Goal: Task Accomplishment & Management: Complete application form

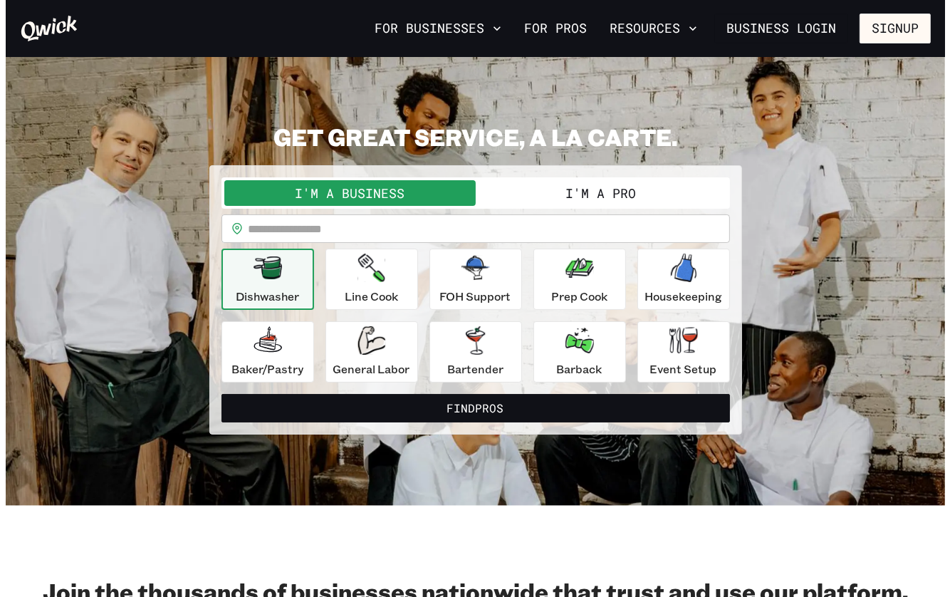
scroll to position [5, 0]
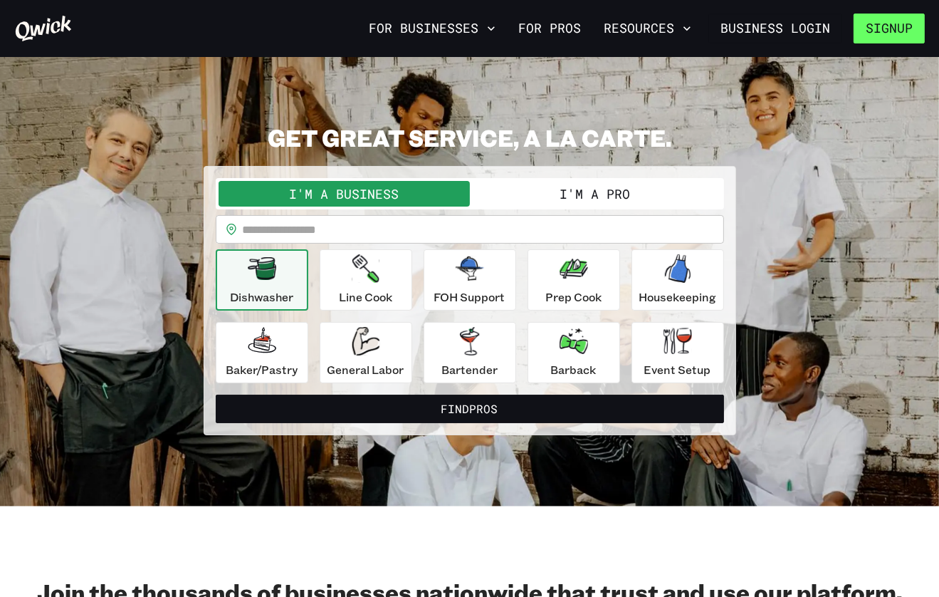
click at [895, 29] on button "Signup" at bounding box center [889, 29] width 71 height 30
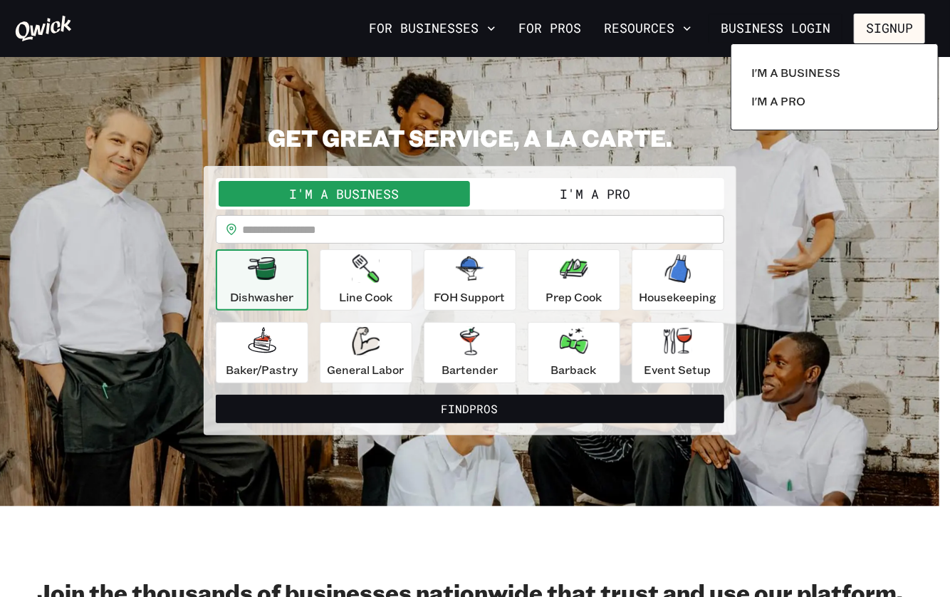
click at [587, 189] on div at bounding box center [475, 298] width 950 height 597
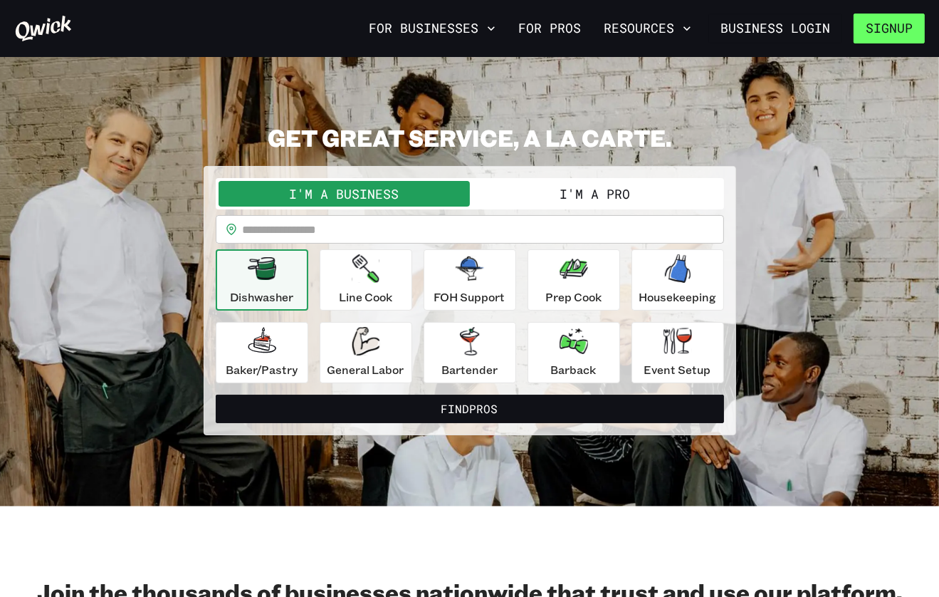
click at [898, 28] on button "Signup" at bounding box center [889, 29] width 71 height 30
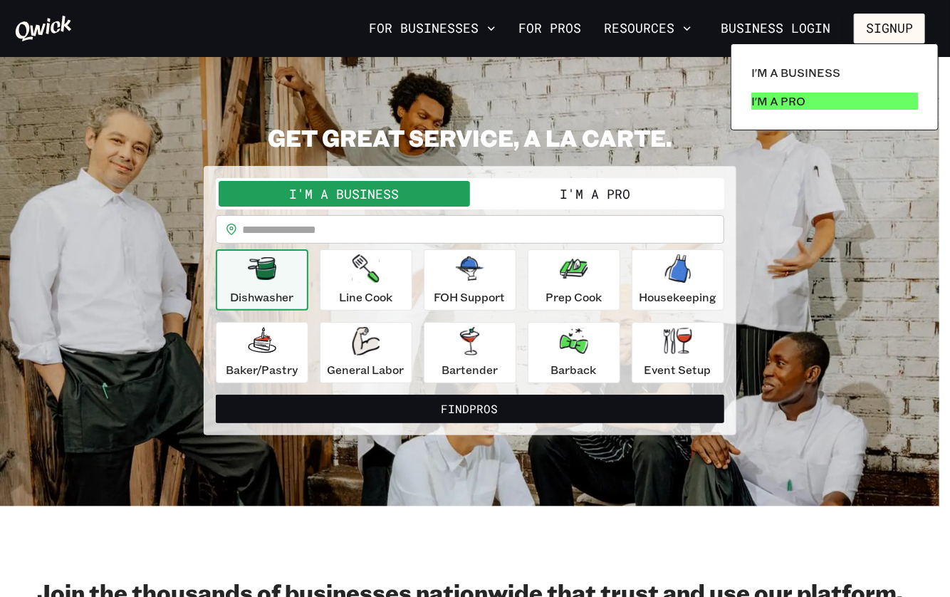
click at [782, 103] on p "I'm a Pro" at bounding box center [778, 101] width 54 height 17
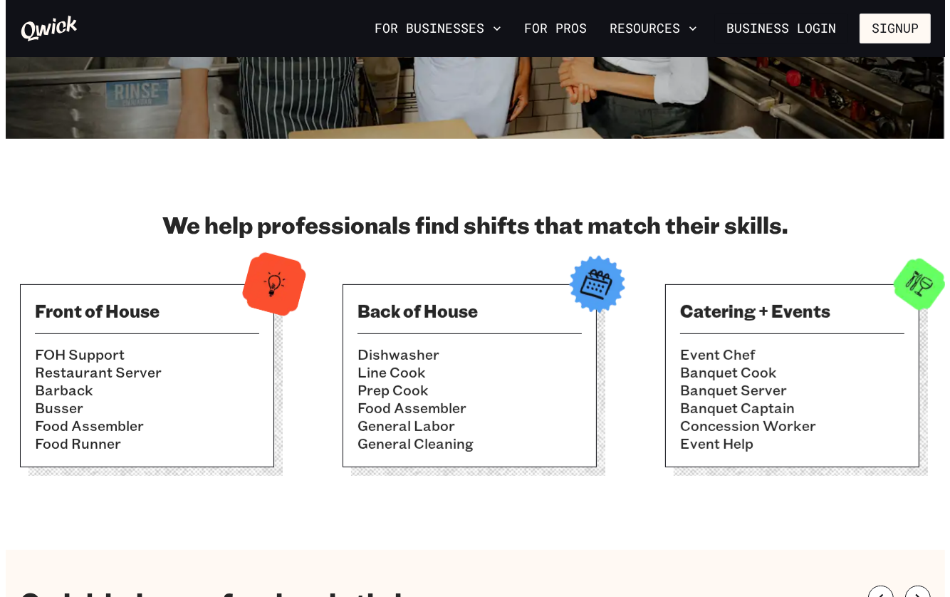
scroll to position [316, 0]
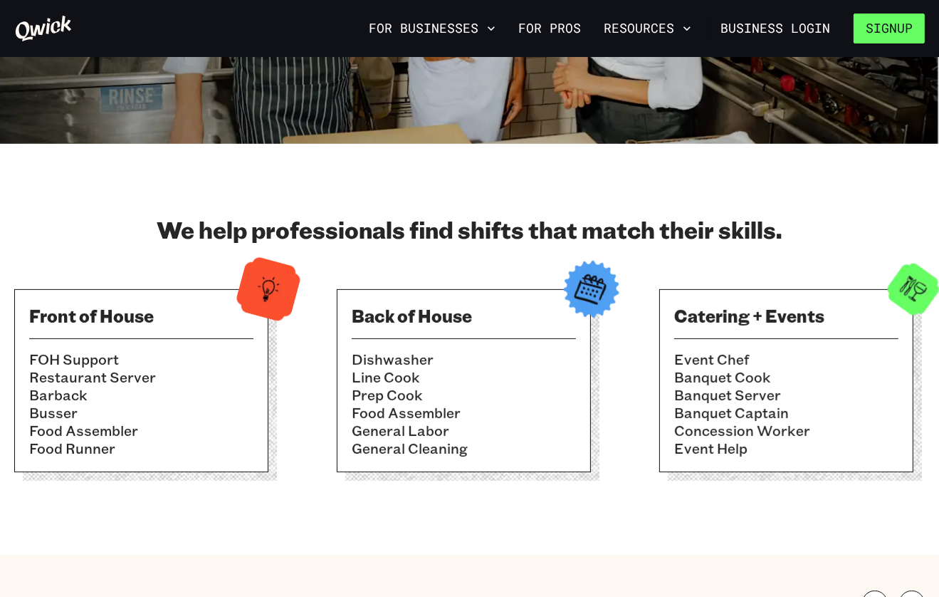
click at [889, 25] on button "Signup" at bounding box center [889, 29] width 71 height 30
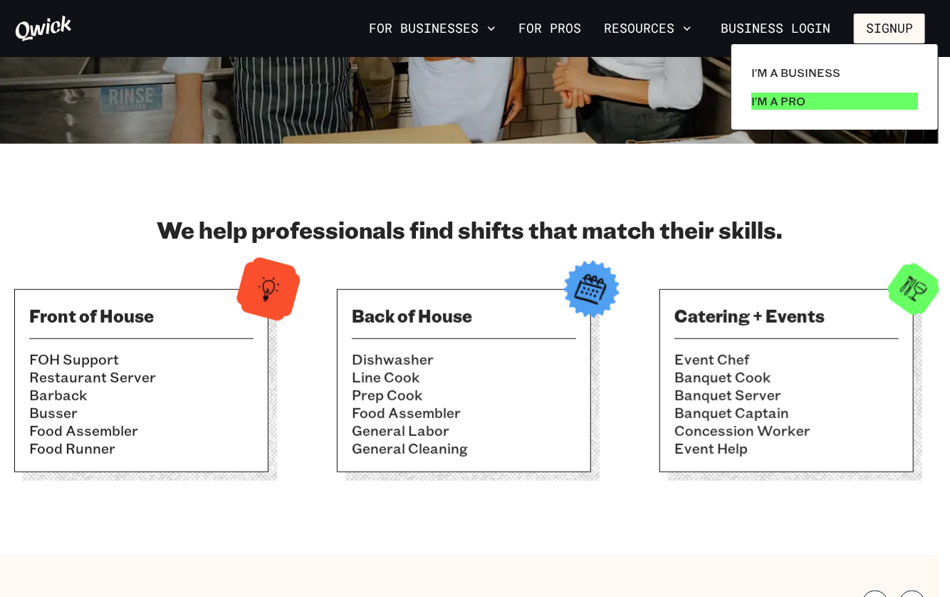
click at [772, 100] on p "I'm a Pro" at bounding box center [778, 101] width 54 height 17
